Goal: Information Seeking & Learning: Find specific fact

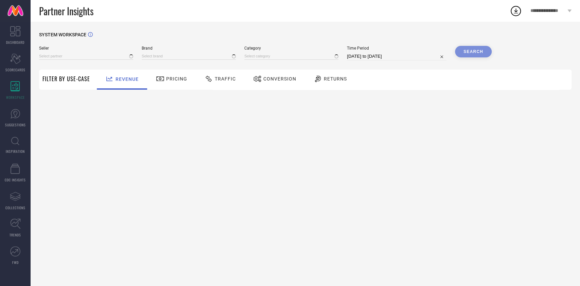
type input "All"
type input "1 STOP FASHION"
type input "All"
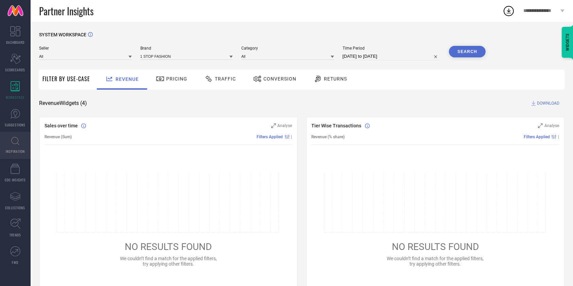
click at [14, 149] on span "INSPIRATION" at bounding box center [15, 151] width 19 height 5
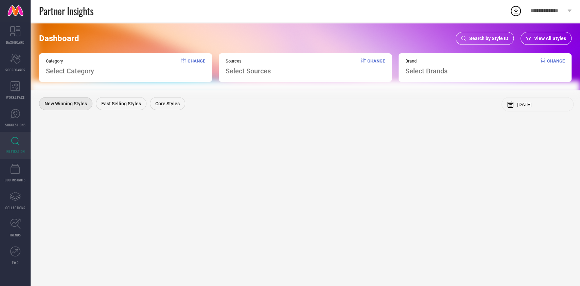
click at [475, 38] on span "Search by Style ID" at bounding box center [488, 38] width 39 height 5
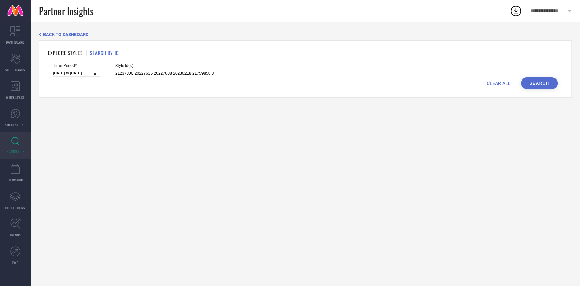
click at [155, 72] on input "21237306 20227636 20227638 20230218 21759858 31813289 31813290 31813291 3181329…" at bounding box center [164, 74] width 99 height 8
paste input "3497591"
type input "34975915"
select select "7"
select select "2025"
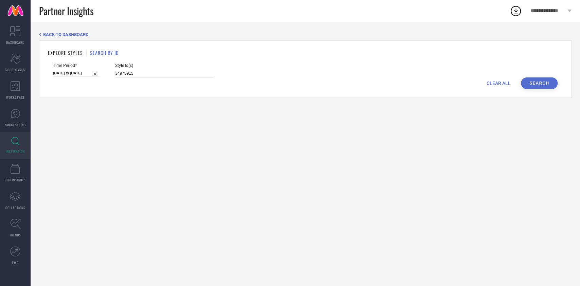
select select "8"
select select "2025"
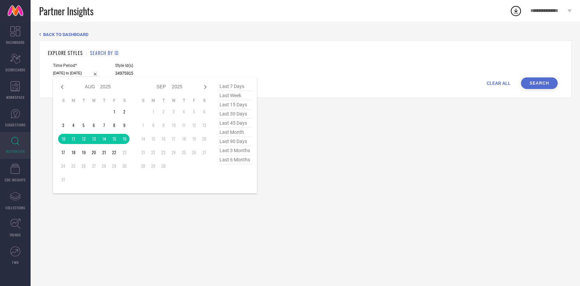
click at [74, 71] on input "[DATE] to [DATE]" at bounding box center [76, 73] width 47 height 7
type input "34975915"
click at [234, 117] on span "last 30 days" at bounding box center [235, 113] width 34 height 9
type input "[DATE] to [DATE]"
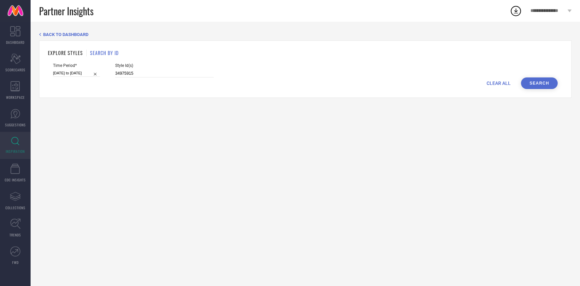
click at [549, 86] on button "Search" at bounding box center [539, 84] width 37 height 12
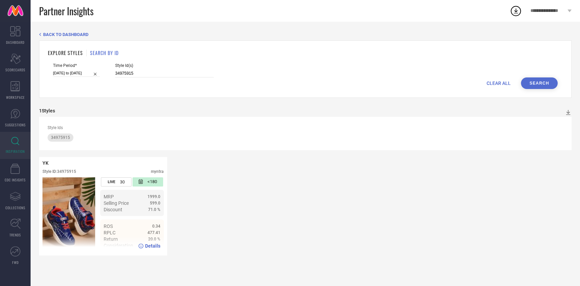
click at [147, 184] on div "<180" at bounding box center [148, 181] width 31 height 9
select select "6"
select select "2025"
select select "7"
select select "2025"
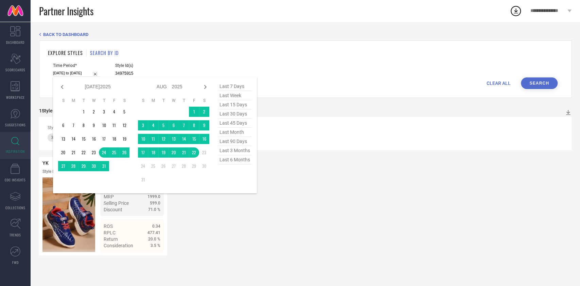
click at [82, 70] on input "[DATE] to [DATE]" at bounding box center [76, 73] width 47 height 7
click at [234, 139] on span "last 90 days" at bounding box center [235, 141] width 34 height 9
type input "[DATE] to [DATE]"
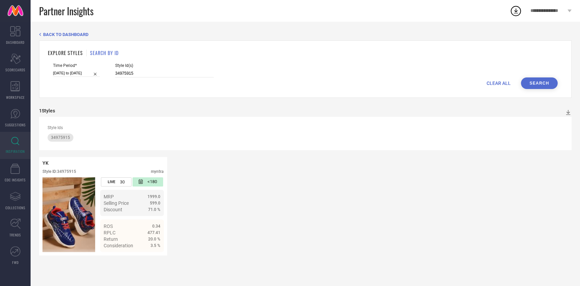
click at [536, 83] on button "Search" at bounding box center [539, 84] width 37 height 12
